Goal: Task Accomplishment & Management: Use online tool/utility

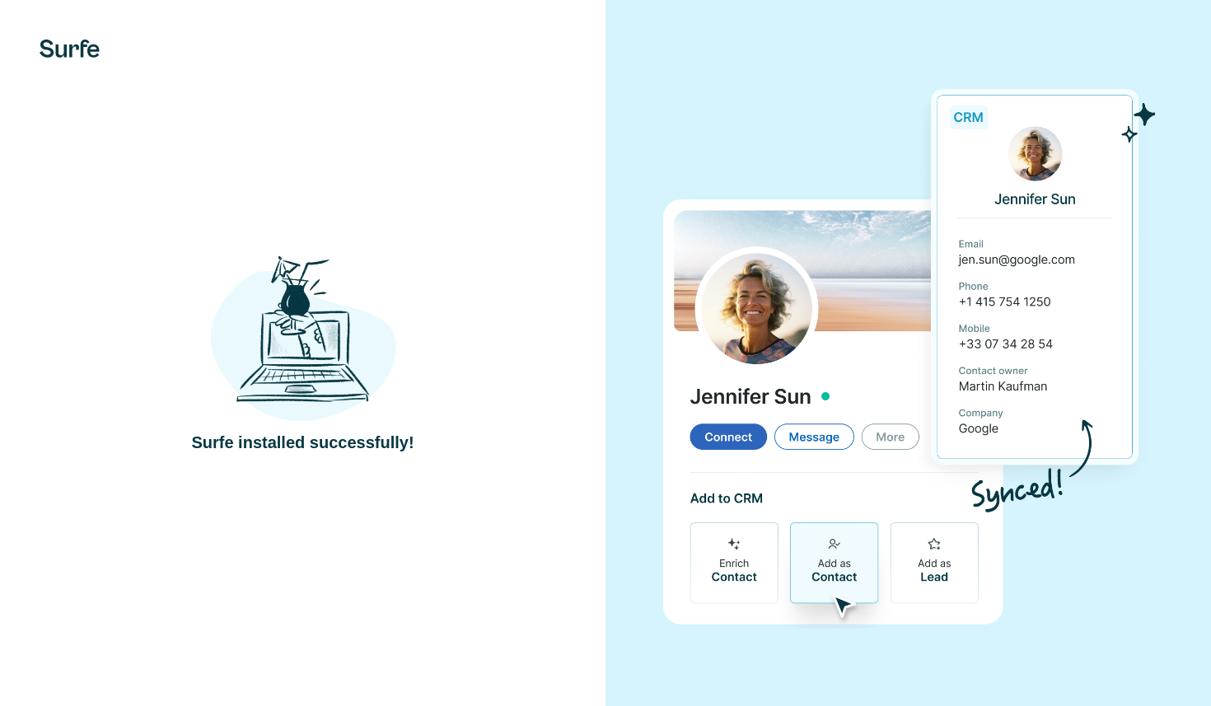
click at [735, 122] on img at bounding box center [908, 352] width 492 height 550
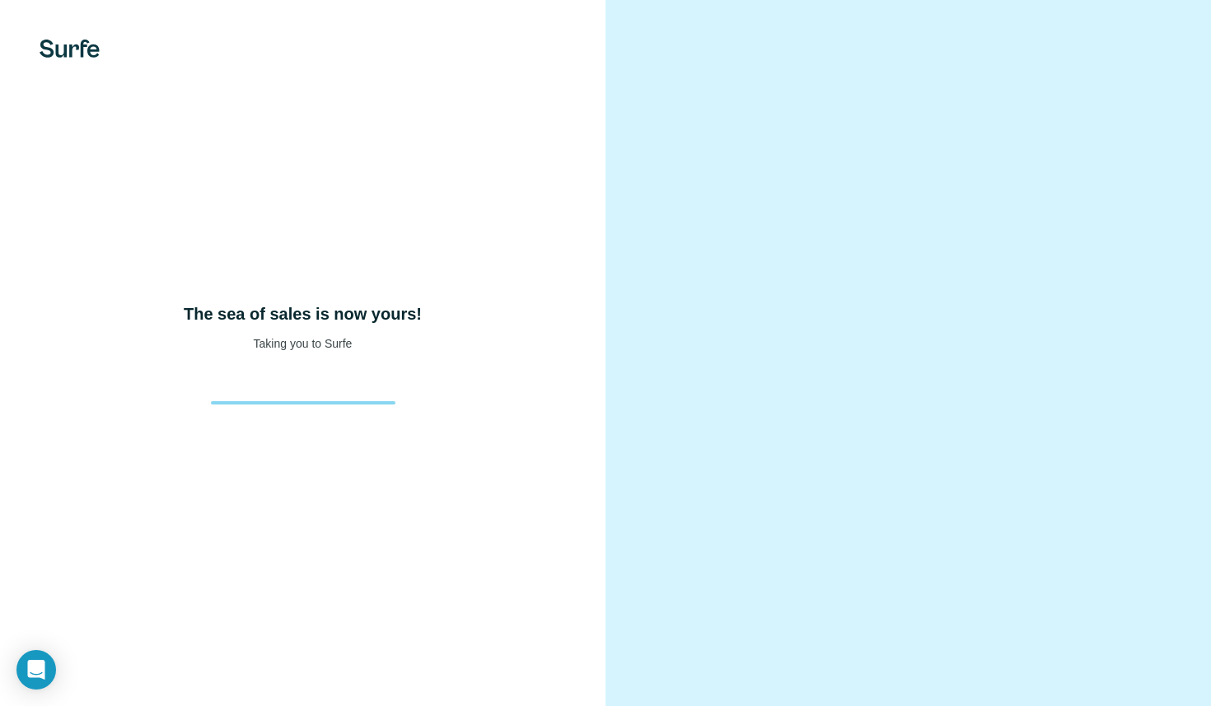
click at [411, 280] on div "The sea of sales is now yours! Taking you to Surfe" at bounding box center [302, 353] width 605 height 706
